Goal: Transaction & Acquisition: Purchase product/service

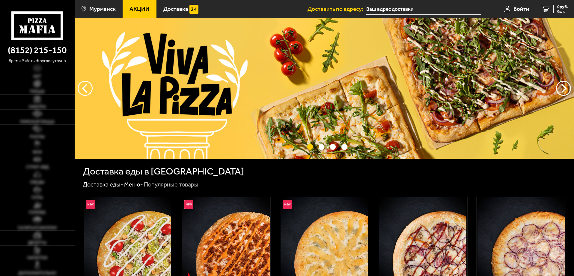
type input "[STREET_ADDRESS]"
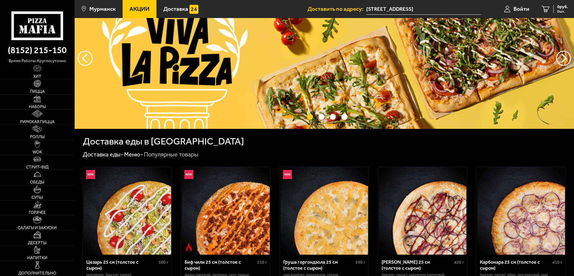
scroll to position [180, 0]
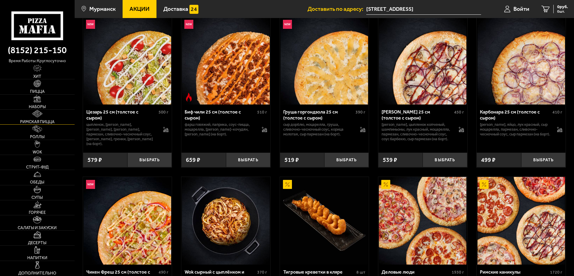
click at [45, 114] on link "Римская пицца" at bounding box center [37, 116] width 75 height 15
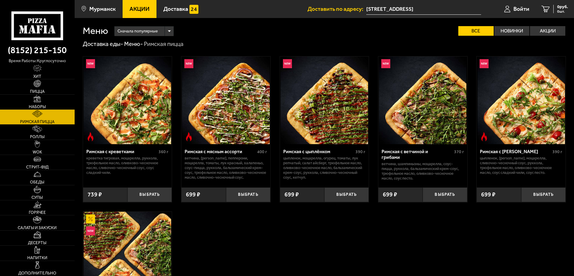
scroll to position [60, 0]
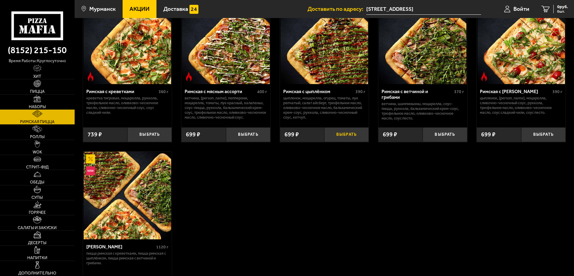
click at [344, 137] on button "Выбрать" at bounding box center [346, 134] width 44 height 15
click at [38, 90] on span "Пицца" at bounding box center [37, 91] width 15 height 4
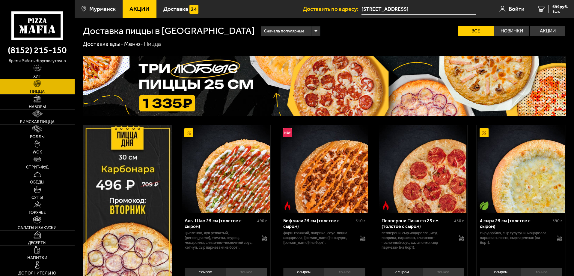
click at [39, 209] on link "Горячее" at bounding box center [37, 207] width 75 height 15
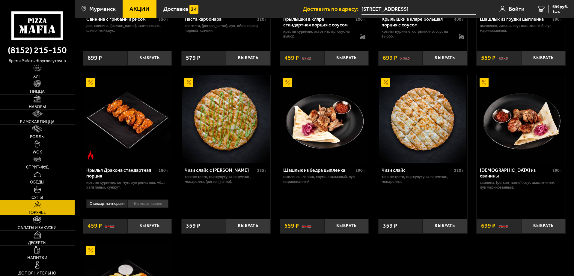
scroll to position [240, 0]
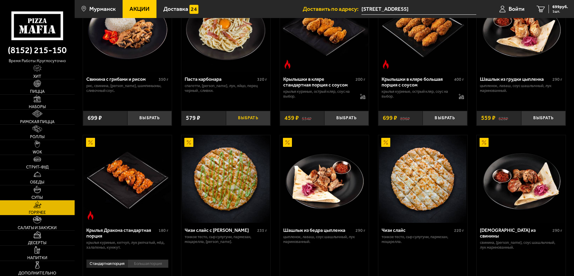
click at [247, 125] on button "Выбрать" at bounding box center [248, 118] width 44 height 15
click at [32, 238] on link "Десерты" at bounding box center [37, 237] width 75 height 15
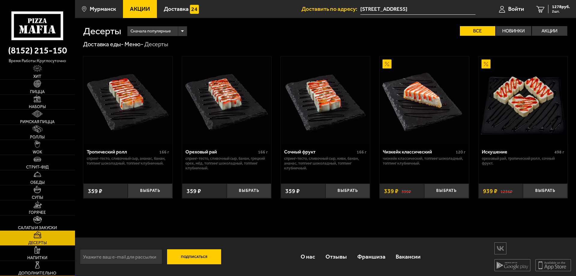
click at [40, 271] on span "Дополнительно" at bounding box center [37, 273] width 38 height 4
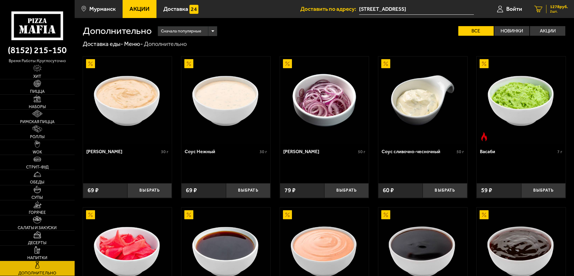
click at [554, 8] on span "1278 руб." at bounding box center [559, 7] width 18 height 4
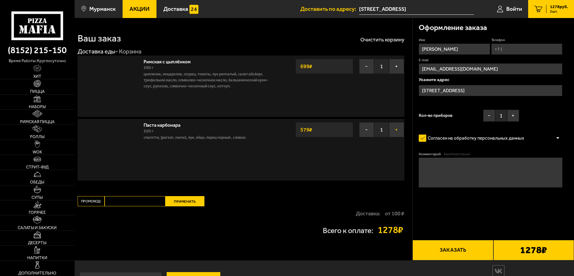
type input "[STREET_ADDRESS]"
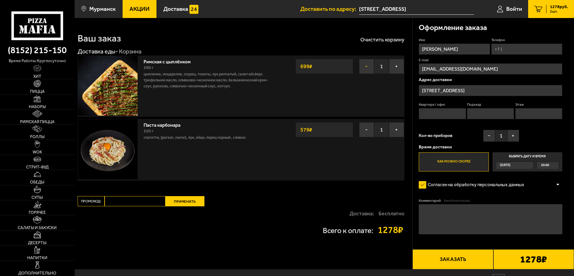
click at [368, 67] on button "−" at bounding box center [366, 66] width 15 height 15
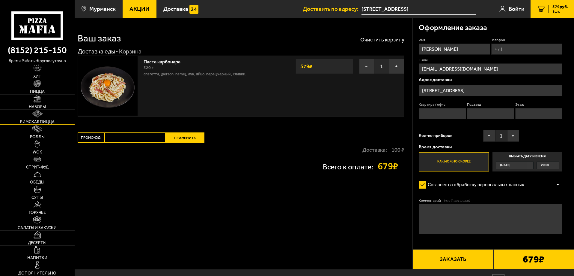
click at [46, 118] on link "Римская пицца" at bounding box center [37, 116] width 75 height 15
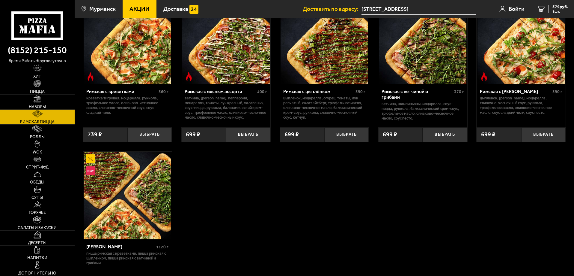
scroll to position [30, 0]
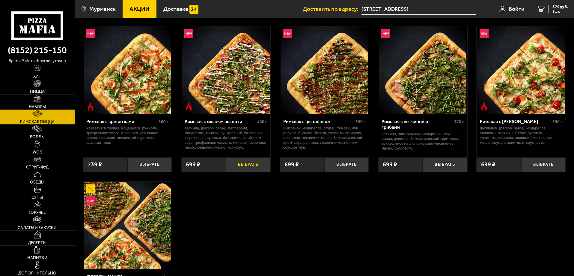
click at [250, 165] on button "Выбрать" at bounding box center [248, 164] width 44 height 15
click at [558, 10] on span "2 шт." at bounding box center [559, 12] width 18 height 4
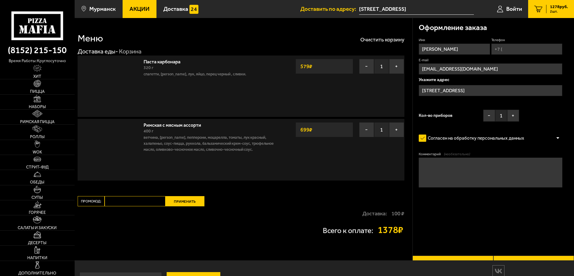
type input "[STREET_ADDRESS]"
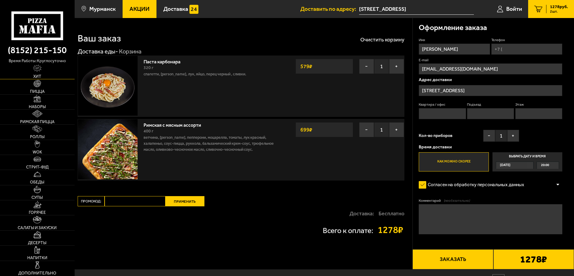
click at [38, 75] on span "Хит" at bounding box center [37, 76] width 8 height 4
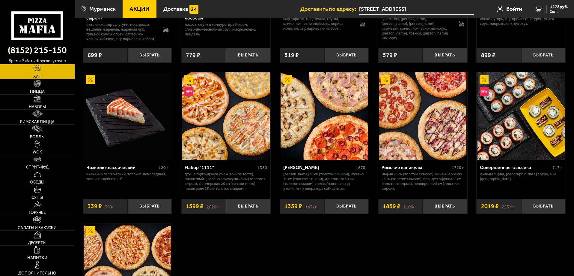
scroll to position [450, 0]
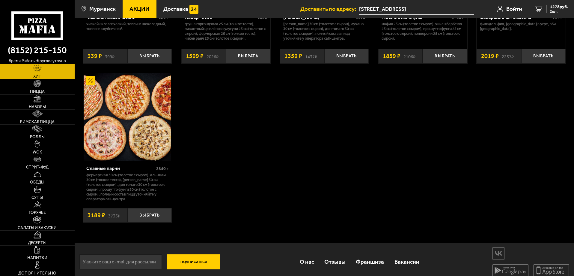
click at [38, 163] on link "Стрит-фуд" at bounding box center [37, 162] width 75 height 15
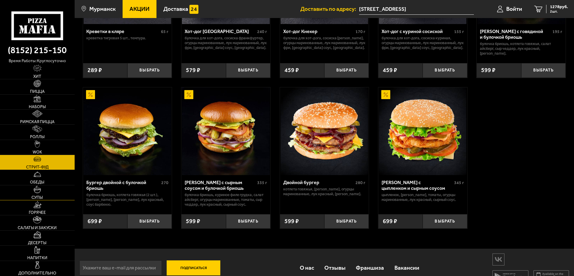
scroll to position [132, 0]
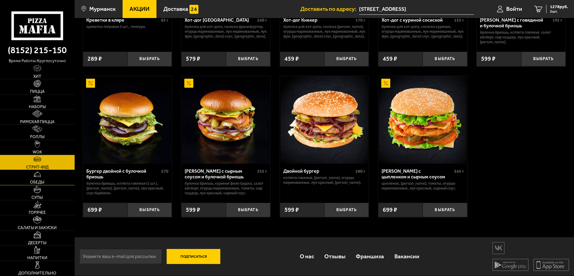
click at [38, 179] on link "Обеды" at bounding box center [37, 177] width 75 height 15
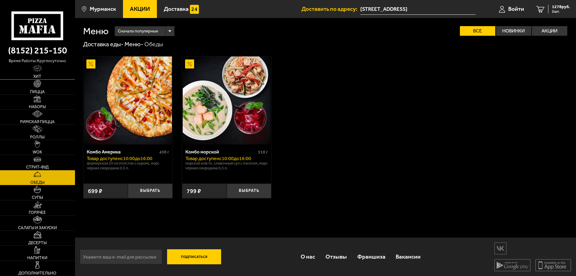
click at [37, 76] on span "Хит" at bounding box center [37, 76] width 8 height 4
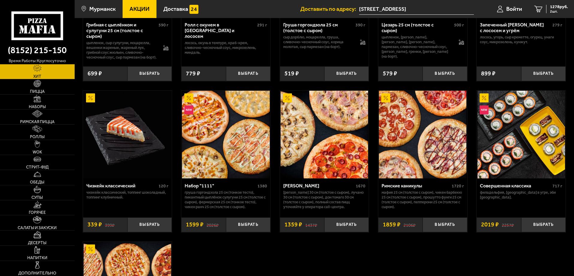
scroll to position [192, 0]
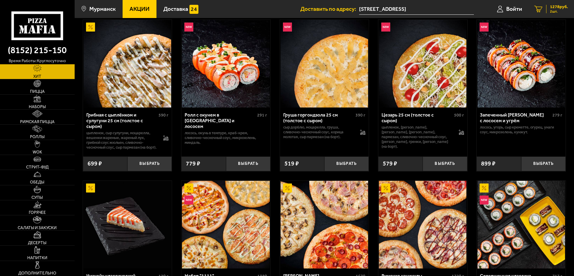
click at [558, 11] on span "2 шт." at bounding box center [559, 12] width 18 height 4
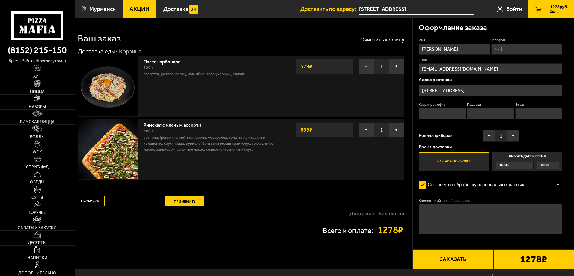
click at [444, 114] on input "Квартира / офис" at bounding box center [442, 113] width 47 height 11
type input "18"
click at [485, 108] on fieldset "Подъезд" at bounding box center [490, 110] width 47 height 17
click at [482, 112] on input "Подъезд" at bounding box center [490, 113] width 47 height 11
type input "1"
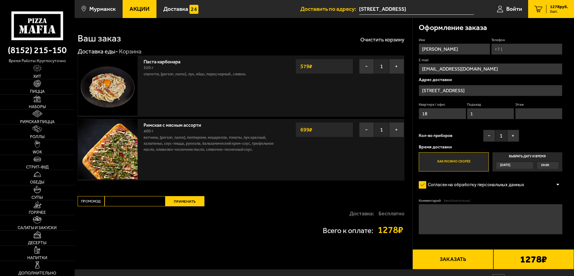
click at [522, 115] on input "Этаж" at bounding box center [539, 113] width 47 height 11
type input "5"
click at [514, 50] on input "Телефон" at bounding box center [527, 48] width 71 height 11
type input "[PHONE_NUMBER]"
click at [561, 41] on icon at bounding box center [560, 40] width 4 height 4
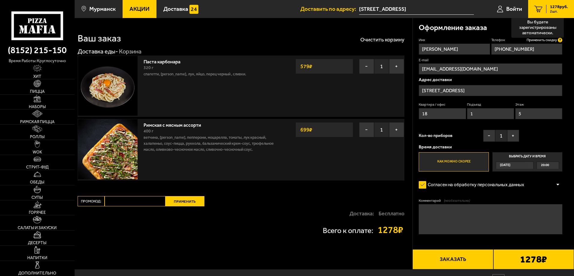
click at [561, 43] on input "[PHONE_NUMBER]" at bounding box center [527, 48] width 71 height 11
click at [542, 39] on span "Применить скидку" at bounding box center [542, 39] width 30 height 5
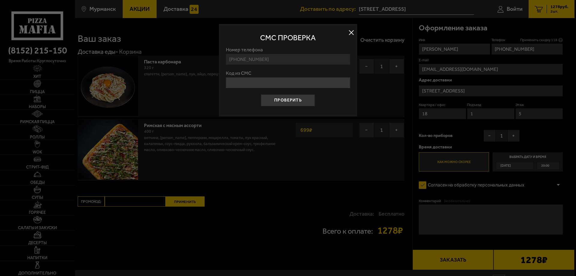
click at [268, 87] on input "Код из СМС" at bounding box center [288, 82] width 124 height 11
type input "974481"
click at [298, 100] on button "Проверить" at bounding box center [288, 100] width 54 height 12
type input "[STREET_ADDRESS]"
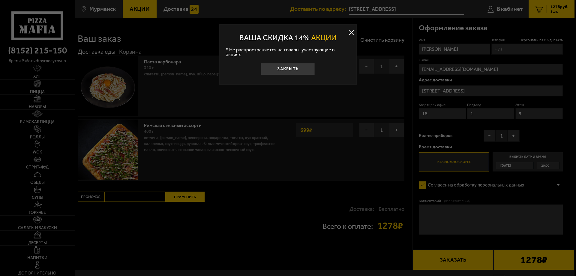
drag, startPoint x: 280, startPoint y: 68, endPoint x: 283, endPoint y: 67, distance: 3.5
click at [280, 68] on button "Закрыть" at bounding box center [288, 69] width 54 height 12
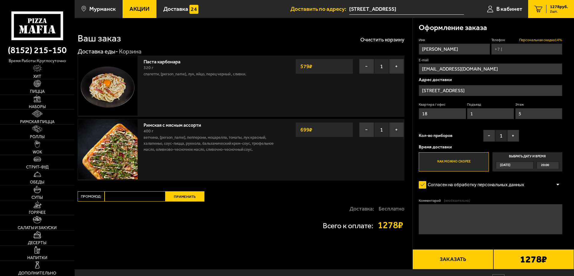
click at [540, 39] on span "Персональная скидка 14 %" at bounding box center [540, 39] width 43 height 5
click at [540, 43] on input "Телефон Персональная скидка 14 %" at bounding box center [527, 48] width 71 height 11
click at [521, 51] on input "Телефон Персональная скидка 14 %" at bounding box center [527, 48] width 71 height 11
type input "[PHONE_NUMBER]"
click at [556, 39] on span "Персональная скидка 14 %" at bounding box center [540, 39] width 43 height 5
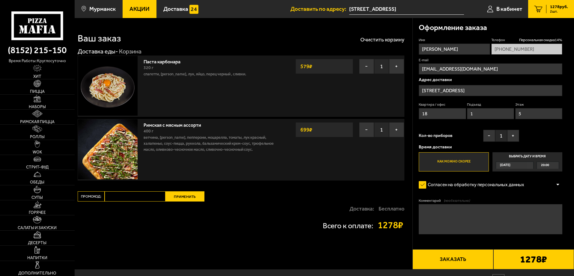
scroll to position [32, 0]
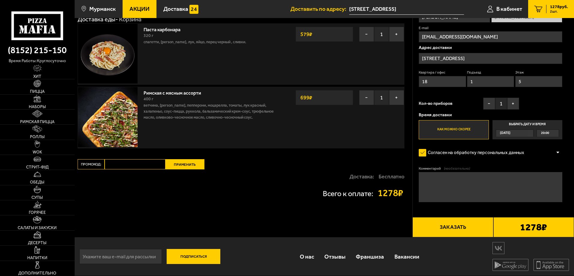
click at [466, 131] on label "Как можно скорее" at bounding box center [454, 129] width 70 height 19
click at [0, 0] on input "Как можно скорее" at bounding box center [0, 0] width 0 height 0
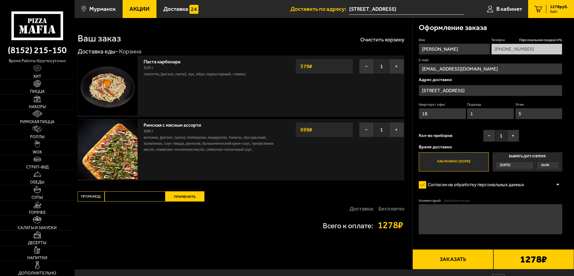
click at [535, 64] on input "[EMAIL_ADDRESS][DOMAIN_NAME]" at bounding box center [491, 68] width 144 height 11
click at [553, 60] on label "E-mail" at bounding box center [491, 60] width 144 height 5
click at [553, 63] on input "[EMAIL_ADDRESS][DOMAIN_NAME]" at bounding box center [491, 68] width 144 height 11
click at [466, 52] on input "[PERSON_NAME]" at bounding box center [454, 48] width 71 height 11
click at [531, 43] on fieldset "Телефон Персональная скидка 14 % [PHONE_NUMBER]" at bounding box center [527, 45] width 71 height 17
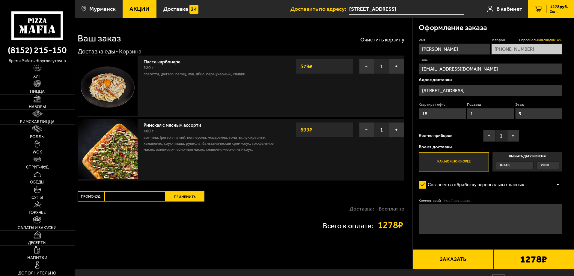
click at [559, 39] on span "Персональная скидка 14 %" at bounding box center [540, 39] width 43 height 5
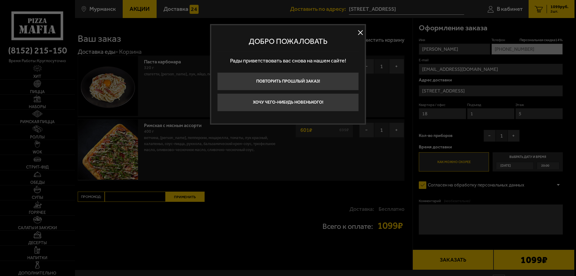
click at [308, 106] on button "Хочу чего-нибудь новенького!" at bounding box center [288, 102] width 142 height 18
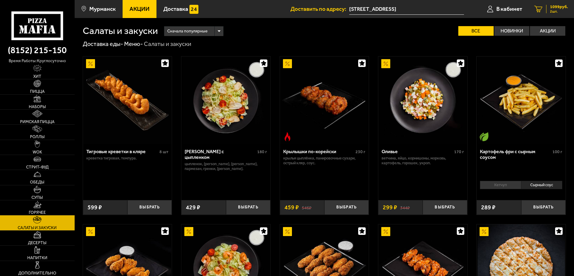
click at [558, 10] on span "2 шт." at bounding box center [559, 12] width 18 height 4
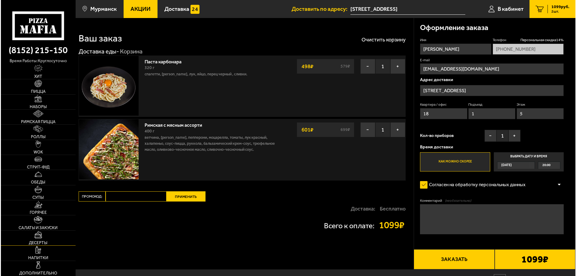
scroll to position [30, 0]
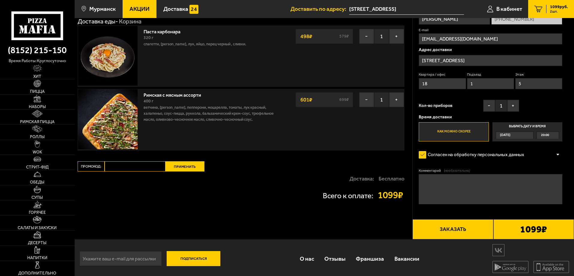
click at [451, 228] on button "Заказать" at bounding box center [453, 229] width 81 height 20
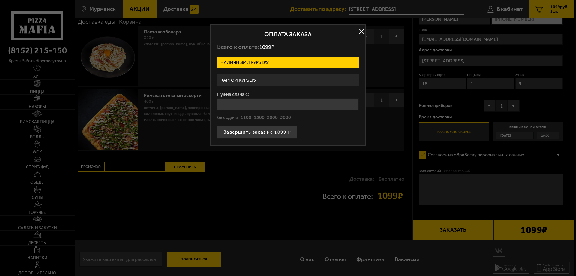
click at [254, 79] on label "Картой курьеру" at bounding box center [288, 80] width 142 height 12
click at [0, 0] on input "Картой курьеру" at bounding box center [0, 0] width 0 height 0
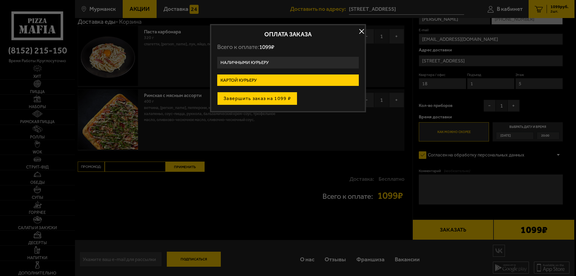
click at [259, 99] on button "Завершить заказ на 1099 ₽" at bounding box center [257, 98] width 80 height 13
